Goal: Information Seeking & Learning: Learn about a topic

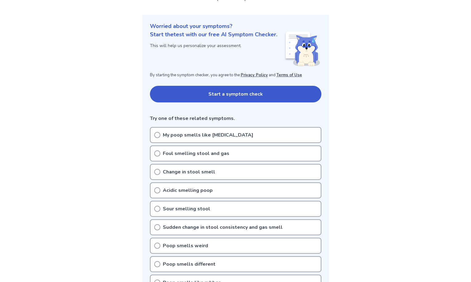
scroll to position [74, 0]
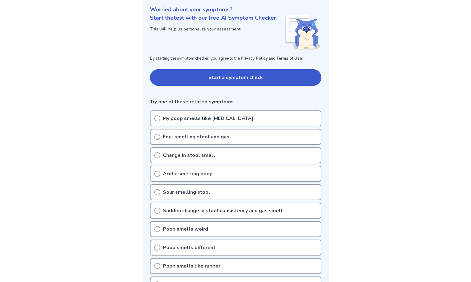
click at [156, 154] on icon at bounding box center [157, 155] width 6 height 6
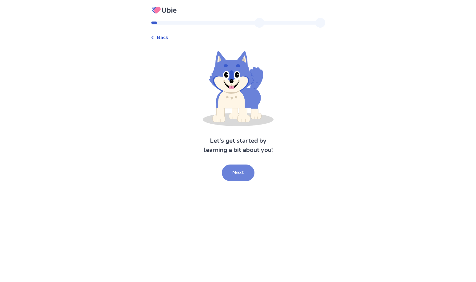
click at [237, 167] on button "Next" at bounding box center [238, 173] width 33 height 17
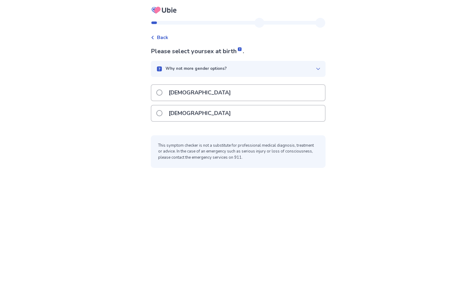
click at [163, 110] on span at bounding box center [159, 113] width 6 height 6
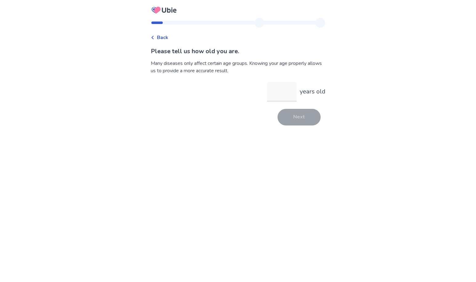
click at [273, 84] on input "years old" at bounding box center [282, 92] width 30 height 20
type input "**"
click at [292, 109] on button "Next" at bounding box center [299, 117] width 43 height 17
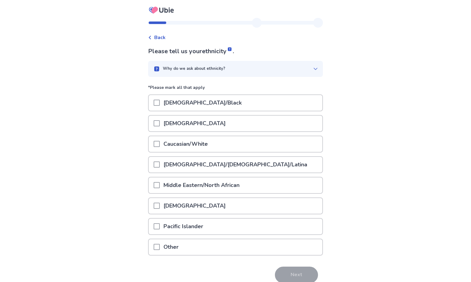
click at [160, 244] on span at bounding box center [157, 247] width 6 height 6
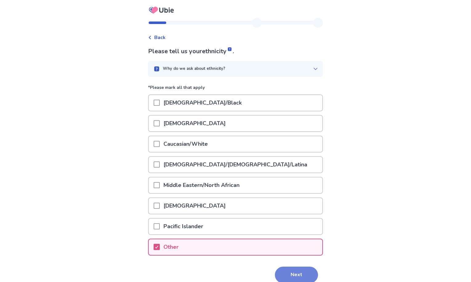
click at [279, 267] on button "Next" at bounding box center [296, 275] width 43 height 17
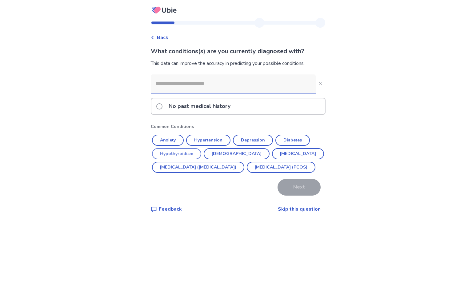
click at [189, 148] on button "Hypothyroidism" at bounding box center [176, 153] width 49 height 11
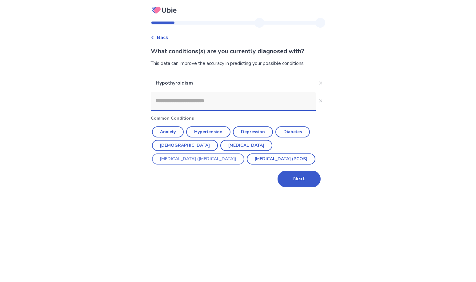
click at [244, 154] on button "[MEDICAL_DATA] ([MEDICAL_DATA])" at bounding box center [198, 159] width 92 height 11
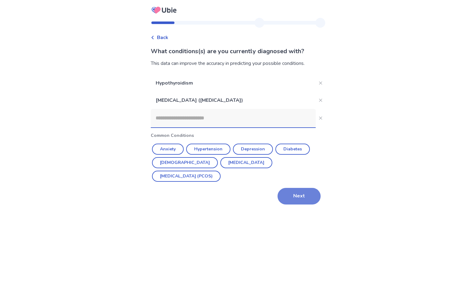
click at [284, 188] on button "Next" at bounding box center [299, 196] width 43 height 17
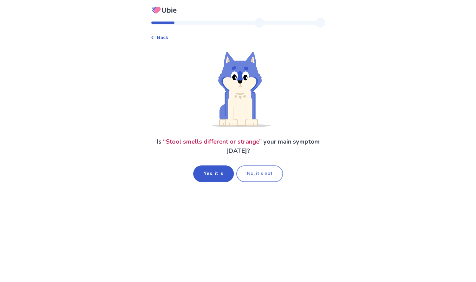
click at [248, 167] on button "No, it's not" at bounding box center [259, 174] width 47 height 17
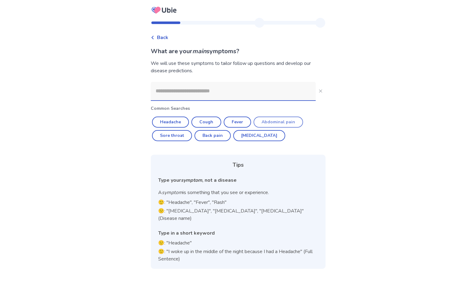
click at [271, 117] on button "Abdominal pain" at bounding box center [279, 122] width 50 height 11
type input "**********"
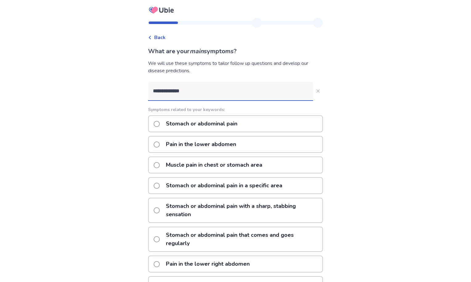
click at [160, 121] on span at bounding box center [157, 124] width 6 height 6
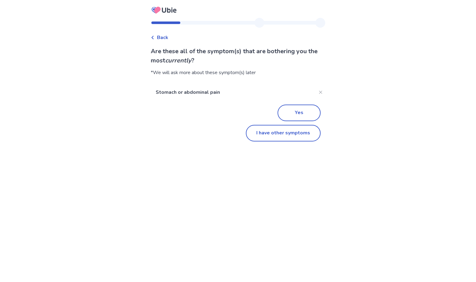
click at [168, 37] on span "Back" at bounding box center [162, 37] width 11 height 7
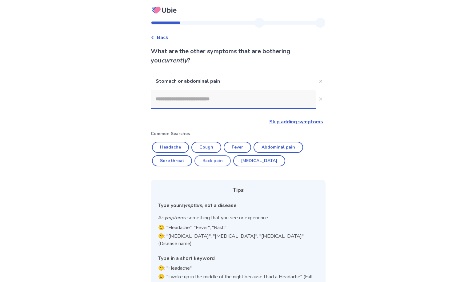
click at [218, 155] on button "Back pain" at bounding box center [213, 160] width 36 height 11
type input "*********"
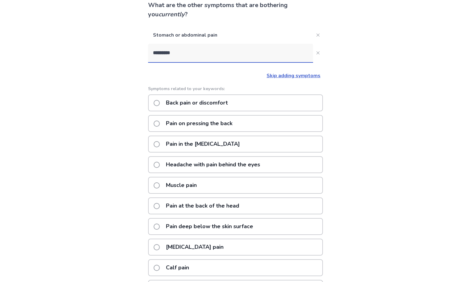
scroll to position [57, 0]
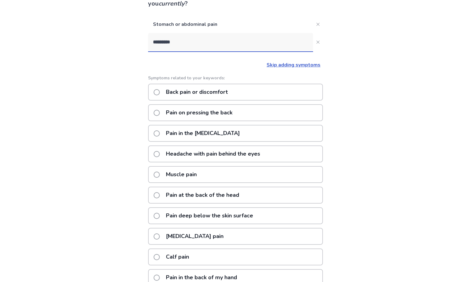
click at [160, 234] on span at bounding box center [157, 237] width 6 height 6
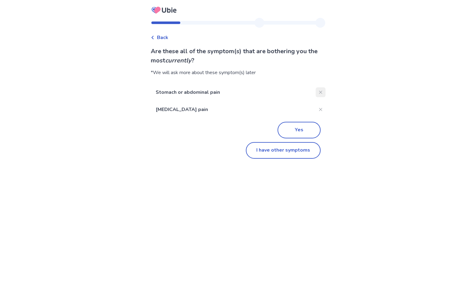
click at [319, 91] on icon "Close" at bounding box center [320, 92] width 3 height 3
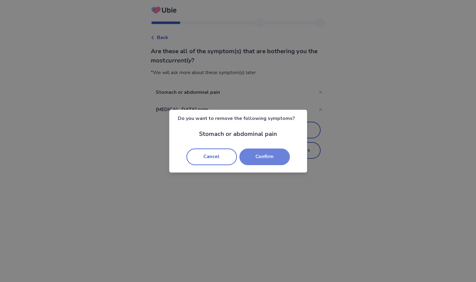
click at [251, 156] on button "Confirm" at bounding box center [264, 157] width 50 height 17
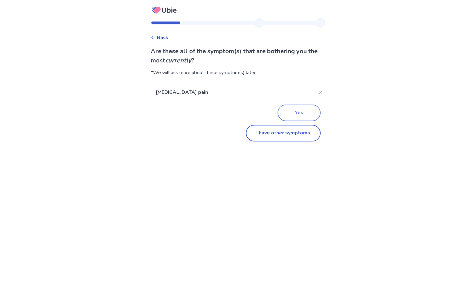
click at [285, 105] on button "Yes" at bounding box center [299, 113] width 43 height 17
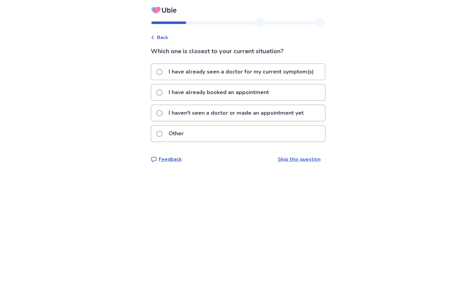
click at [163, 69] on span at bounding box center [159, 72] width 6 height 6
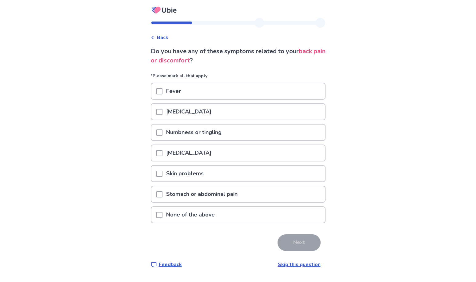
click at [163, 109] on span at bounding box center [159, 112] width 6 height 6
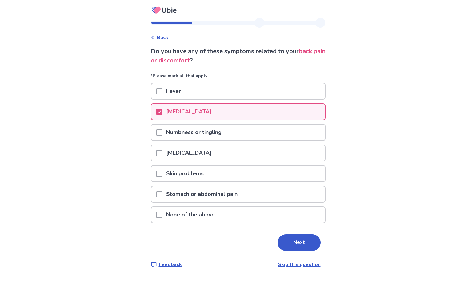
click at [163, 191] on span at bounding box center [159, 194] width 6 height 6
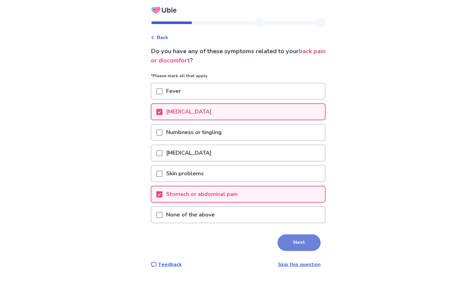
click at [284, 235] on button "Next" at bounding box center [299, 243] width 43 height 17
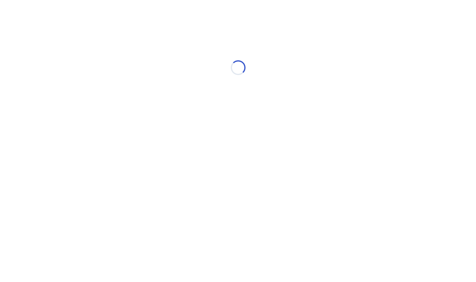
select select "*"
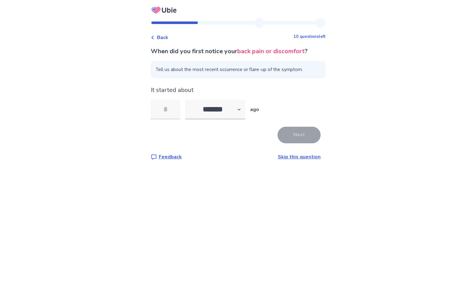
click at [175, 100] on input "tel" at bounding box center [166, 110] width 30 height 20
type input "**"
click at [282, 127] on button "Next" at bounding box center [299, 135] width 43 height 17
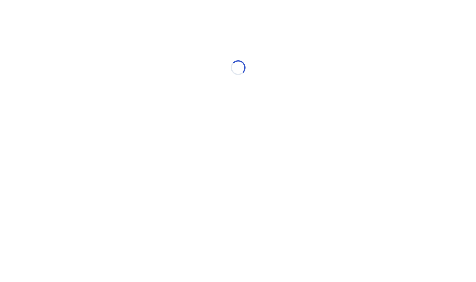
select select "*"
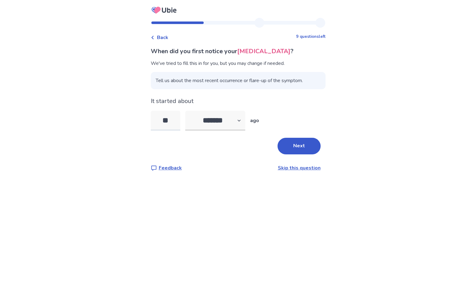
drag, startPoint x: 185, startPoint y: 107, endPoint x: 171, endPoint y: 108, distance: 14.5
click at [171, 111] on input "**" at bounding box center [166, 121] width 30 height 20
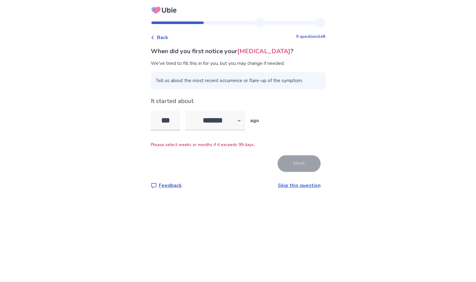
type input "***"
click at [185, 111] on select "******* ****** ******* ******** *******" at bounding box center [215, 121] width 60 height 20
select select "*"
click option "*******" at bounding box center [0, 0] width 0 height 0
drag, startPoint x: 188, startPoint y: 109, endPoint x: 150, endPoint y: 106, distance: 38.9
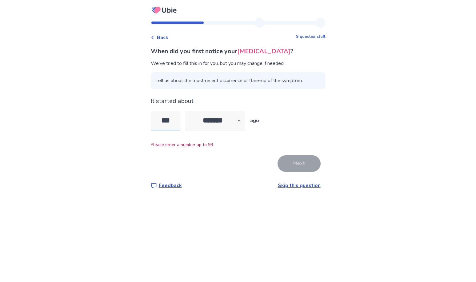
click at [151, 111] on input "***" at bounding box center [166, 121] width 30 height 20
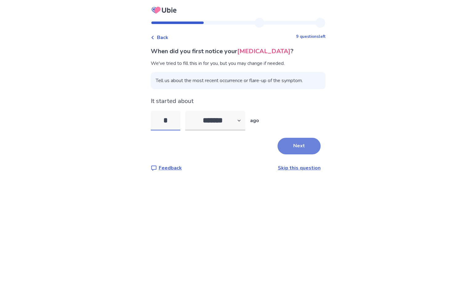
type input "*"
click at [288, 138] on button "Next" at bounding box center [299, 146] width 43 height 17
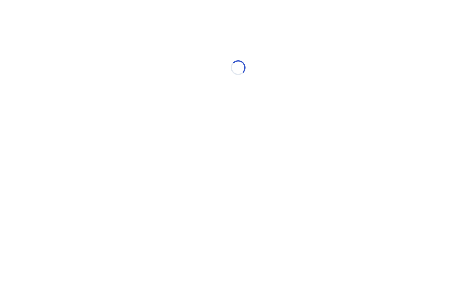
select select "*"
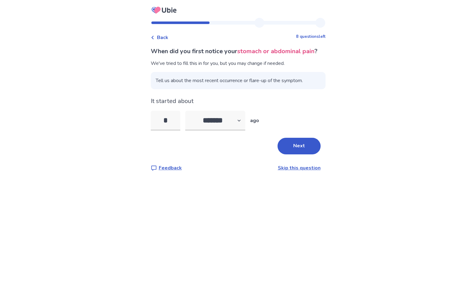
click at [236, 80] on span "Tell us about the most recent occurrence or flare-up of the symptom." at bounding box center [238, 80] width 175 height 17
click at [281, 138] on button "Next" at bounding box center [299, 146] width 43 height 17
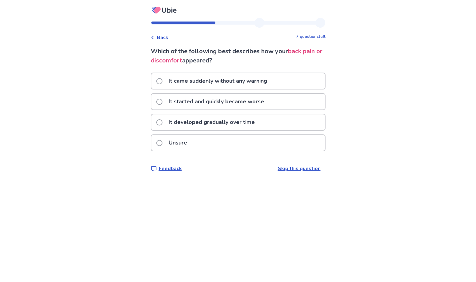
click at [163, 119] on span at bounding box center [159, 122] width 6 height 6
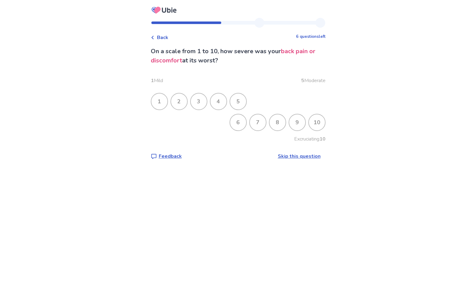
click at [270, 118] on div "8" at bounding box center [278, 123] width 16 height 16
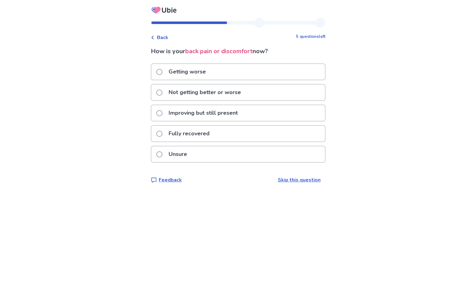
click at [163, 90] on span at bounding box center [159, 93] width 6 height 6
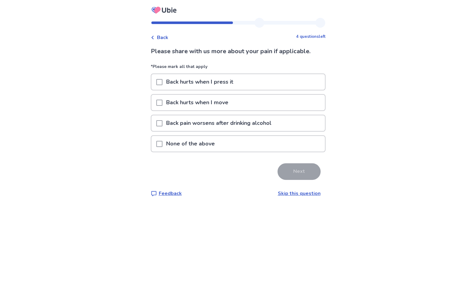
click at [163, 100] on span at bounding box center [159, 103] width 6 height 6
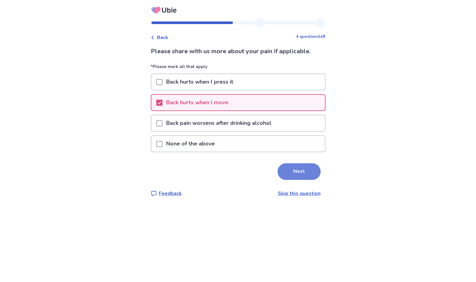
click at [280, 163] on button "Next" at bounding box center [299, 171] width 43 height 17
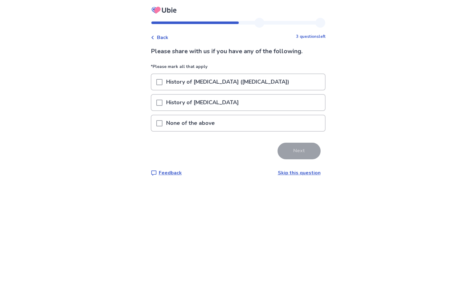
drag, startPoint x: 172, startPoint y: 112, endPoint x: 237, endPoint y: 122, distance: 66.0
click at [163, 120] on span at bounding box center [159, 123] width 6 height 6
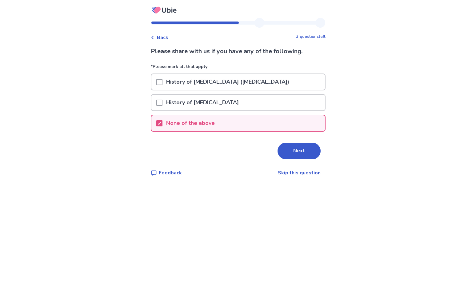
click at [282, 143] on button "Next" at bounding box center [299, 151] width 43 height 17
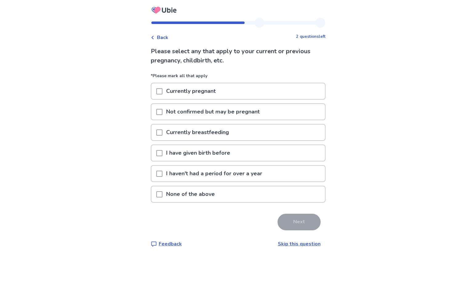
click at [163, 171] on span at bounding box center [159, 174] width 6 height 6
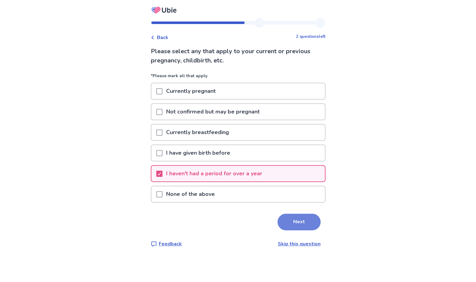
click at [286, 214] on button "Next" at bounding box center [299, 222] width 43 height 17
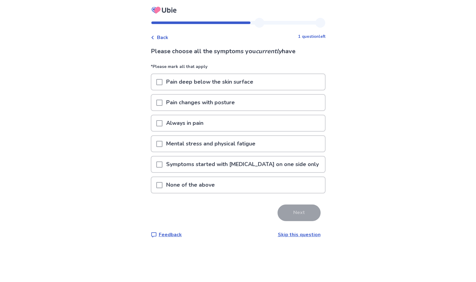
click at [163, 100] on span at bounding box center [159, 103] width 6 height 6
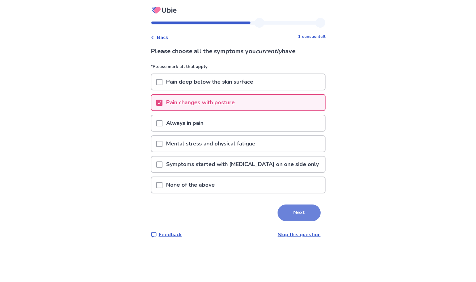
click at [284, 205] on button "Next" at bounding box center [299, 213] width 43 height 17
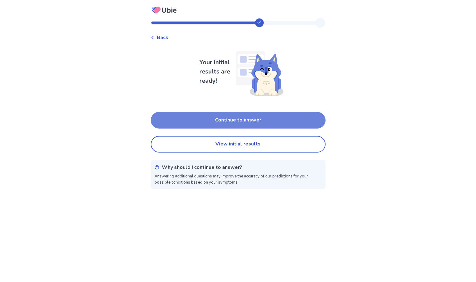
click at [238, 116] on button "Continue to answer" at bounding box center [238, 120] width 175 height 17
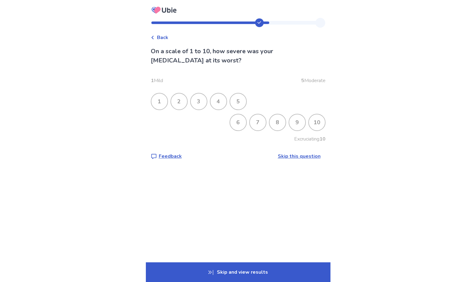
click at [270, 116] on div "8" at bounding box center [278, 123] width 16 height 16
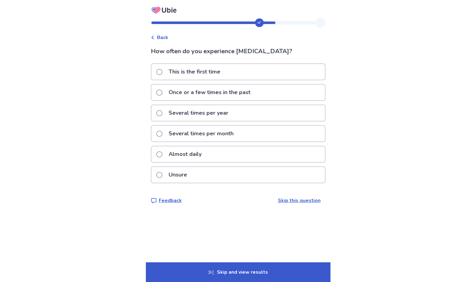
click at [163, 151] on span at bounding box center [159, 154] width 6 height 6
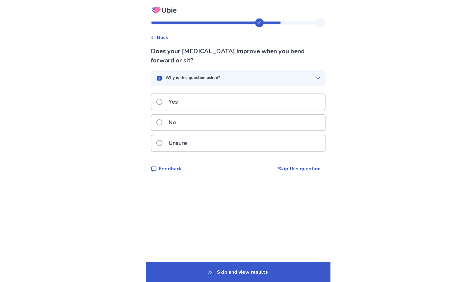
click at [163, 119] on span at bounding box center [159, 122] width 6 height 6
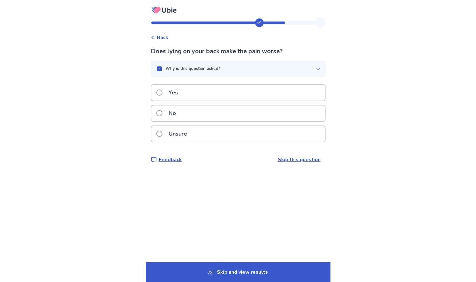
click at [163, 110] on span at bounding box center [159, 113] width 6 height 6
click at [163, 90] on span at bounding box center [159, 93] width 6 height 6
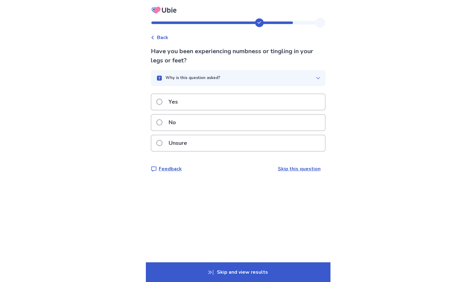
click at [163, 99] on span at bounding box center [159, 102] width 6 height 6
click at [170, 115] on label "No" at bounding box center [167, 123] width 23 height 16
click at [163, 99] on span at bounding box center [159, 102] width 6 height 6
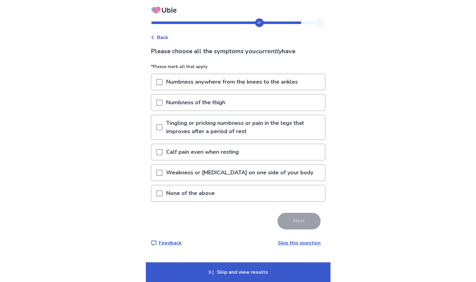
click at [163, 191] on span at bounding box center [159, 194] width 6 height 6
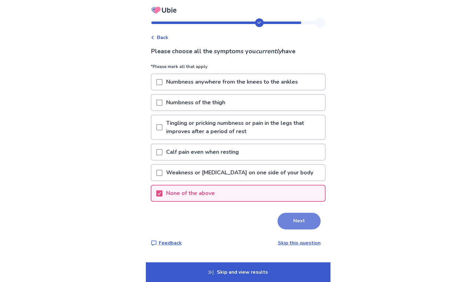
click at [281, 213] on button "Next" at bounding box center [299, 221] width 43 height 17
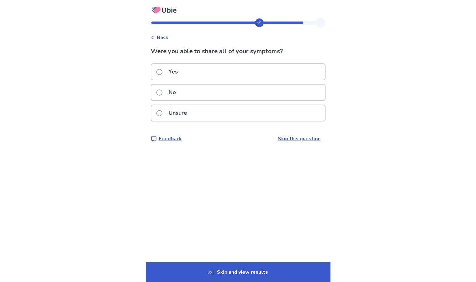
click at [163, 69] on span at bounding box center [159, 72] width 6 height 6
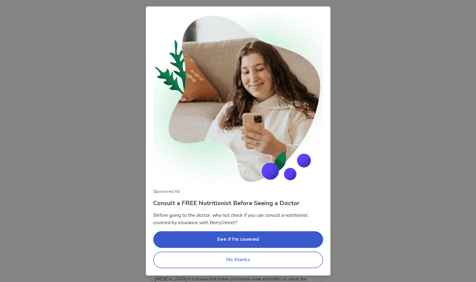
click at [235, 259] on button "No thanks" at bounding box center [238, 260] width 170 height 17
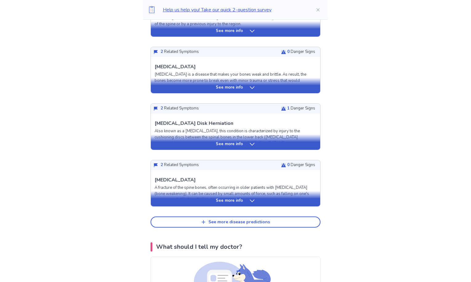
scroll to position [212, 0]
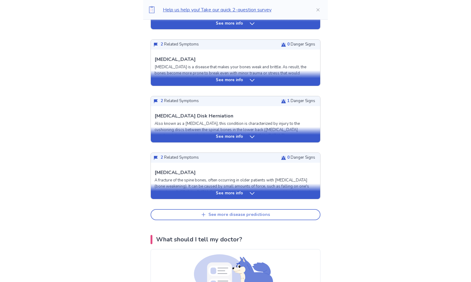
click at [249, 212] on div "See more disease predictions" at bounding box center [239, 214] width 62 height 5
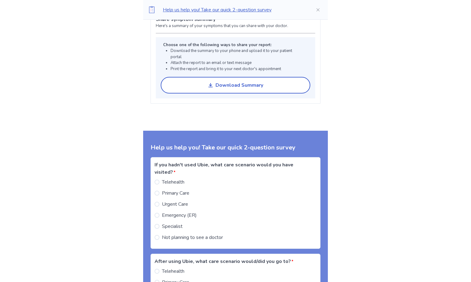
scroll to position [656, 0]
